Goal: Transaction & Acquisition: Download file/media

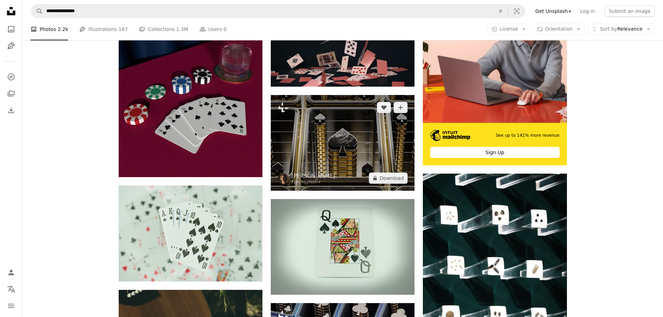
scroll to position [3028, 0]
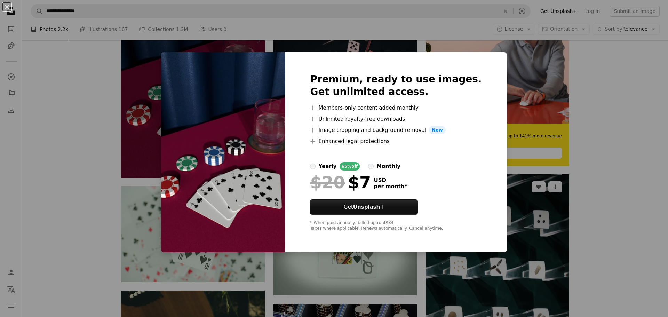
drag, startPoint x: 611, startPoint y: 194, endPoint x: 483, endPoint y: 176, distance: 129.7
click at [611, 194] on div "An X shape Premium, ready to use images. Get unlimited access. A plus sign Memb…" at bounding box center [334, 158] width 668 height 317
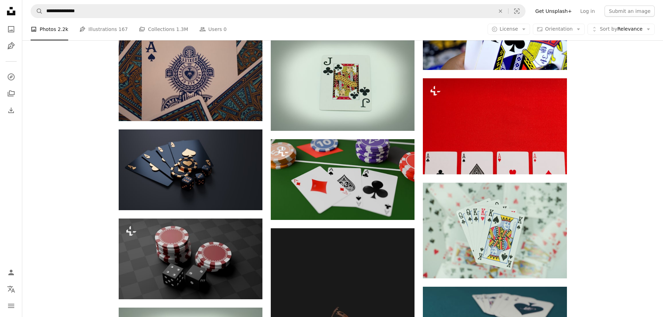
scroll to position [5255, 0]
